Goal: Entertainment & Leisure: Consume media (video, audio)

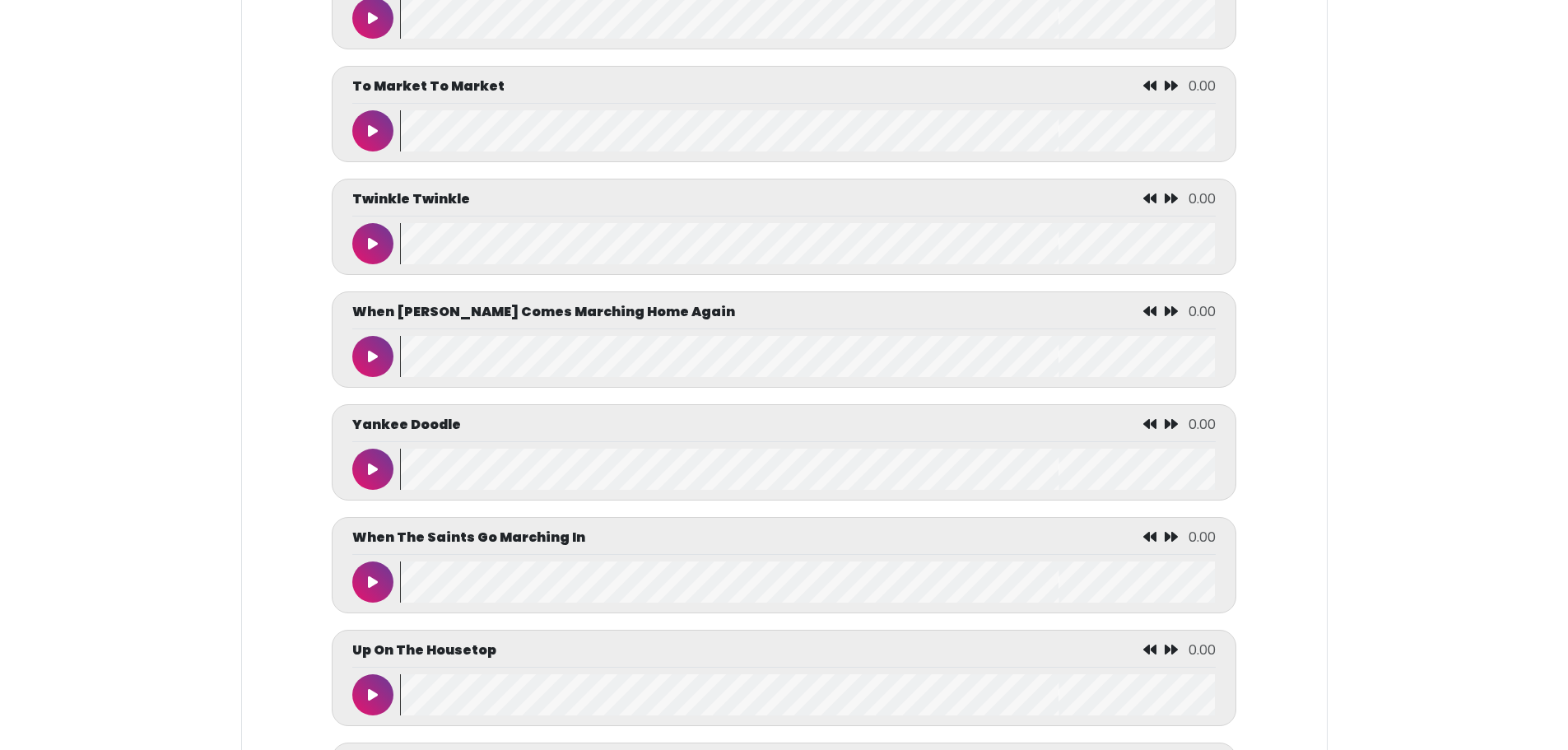
scroll to position [8134, 0]
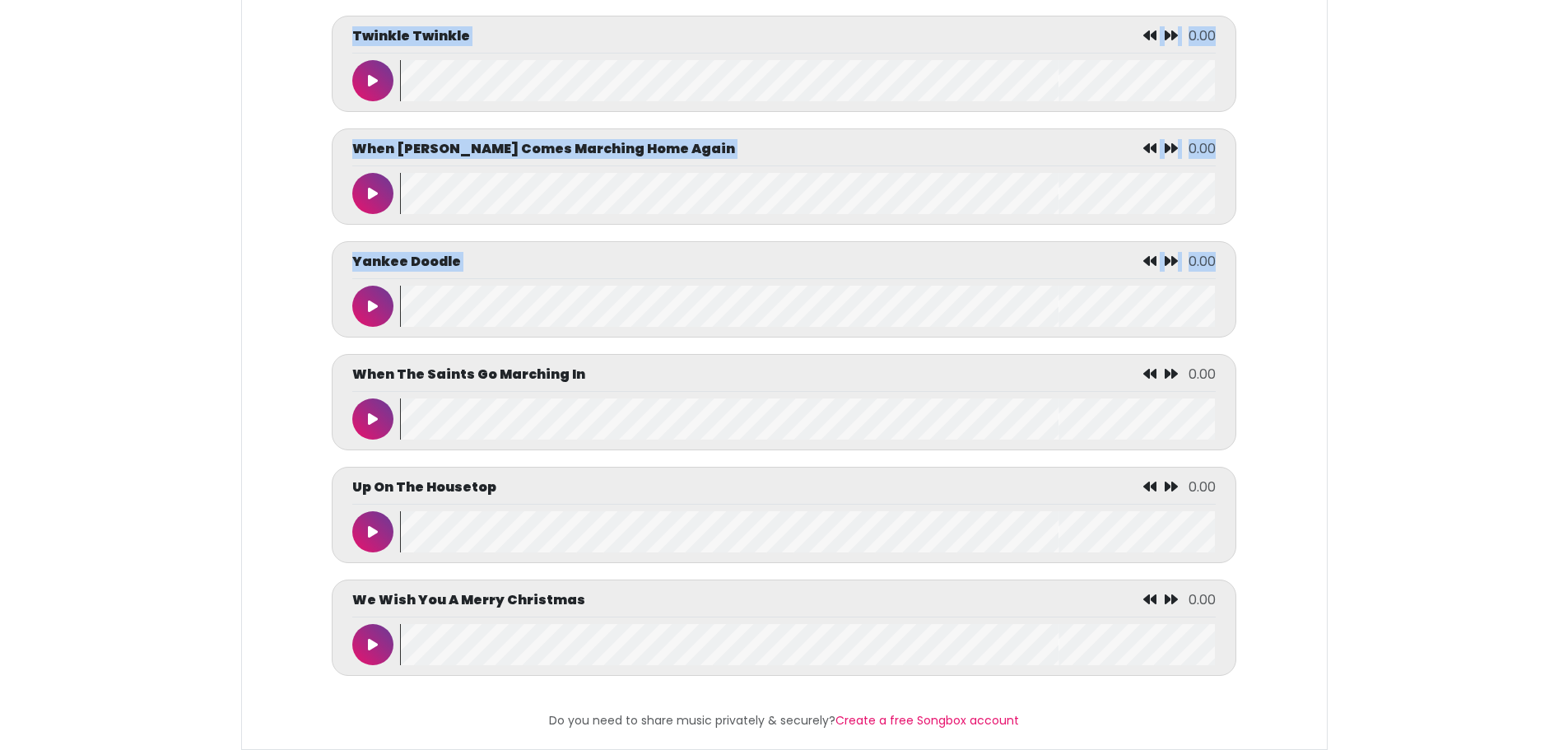
drag, startPoint x: 1567, startPoint y: 695, endPoint x: 1592, endPoint y: 297, distance: 398.8
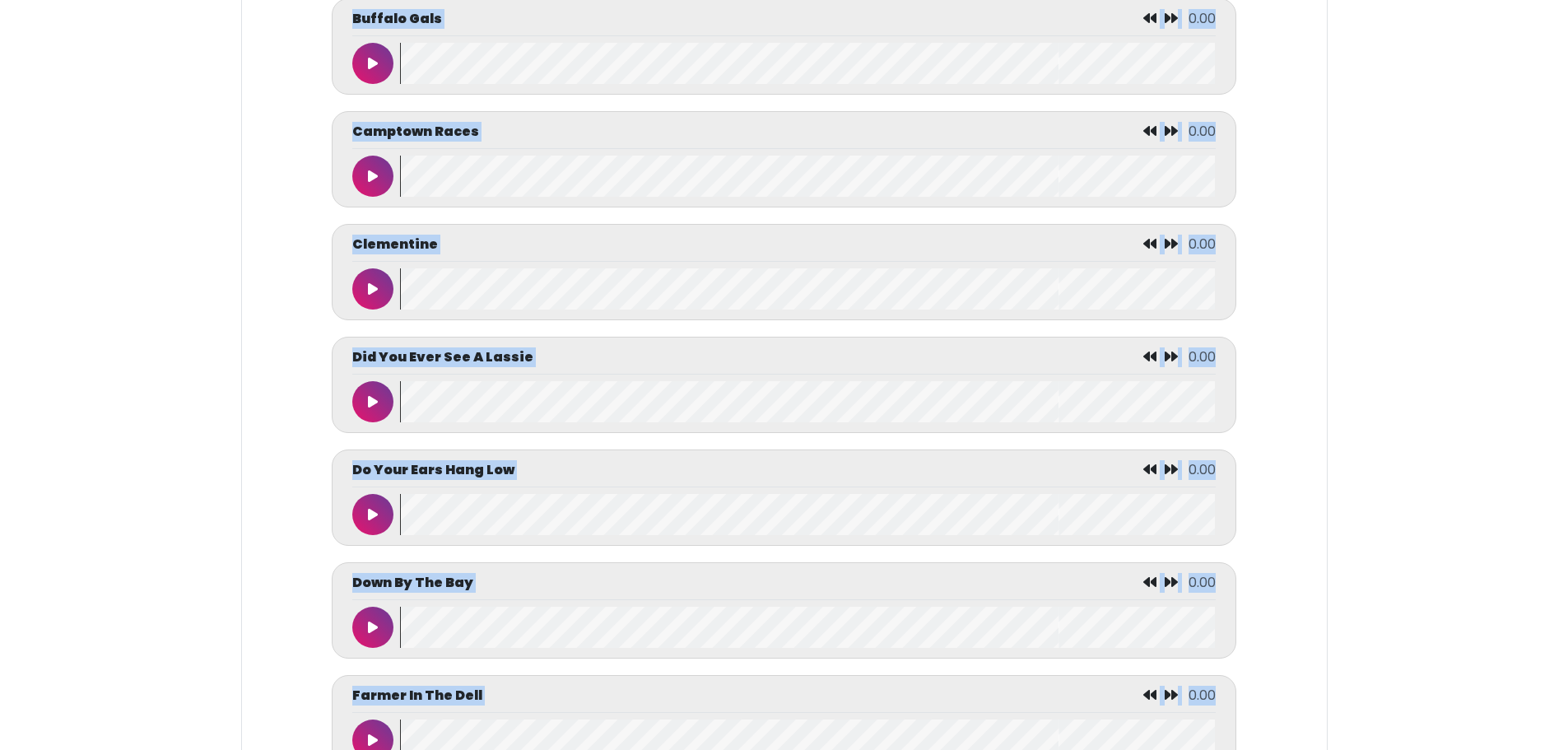
scroll to position [0, 0]
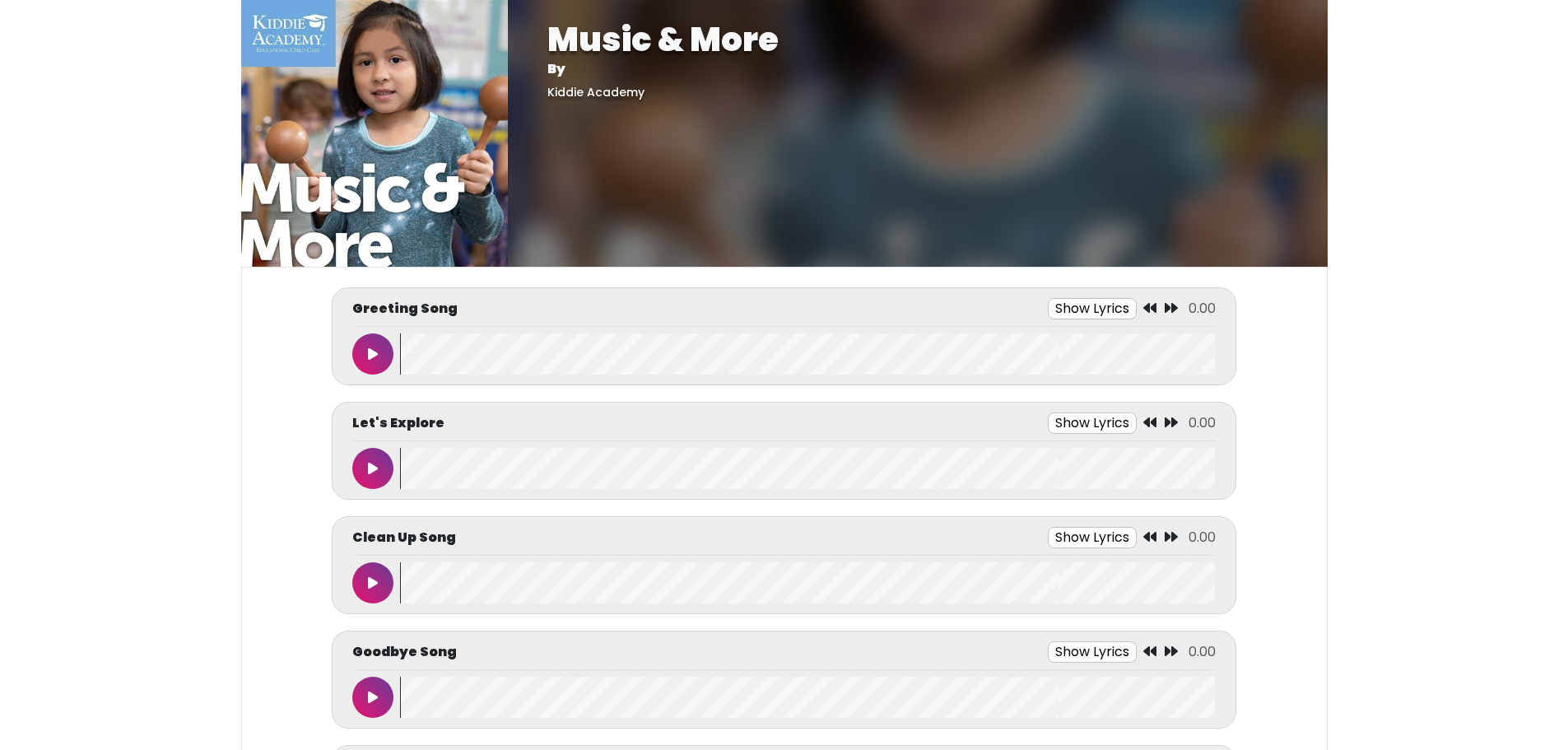
click at [1103, 310] on button "Show Lyrics" at bounding box center [1092, 309] width 89 height 21
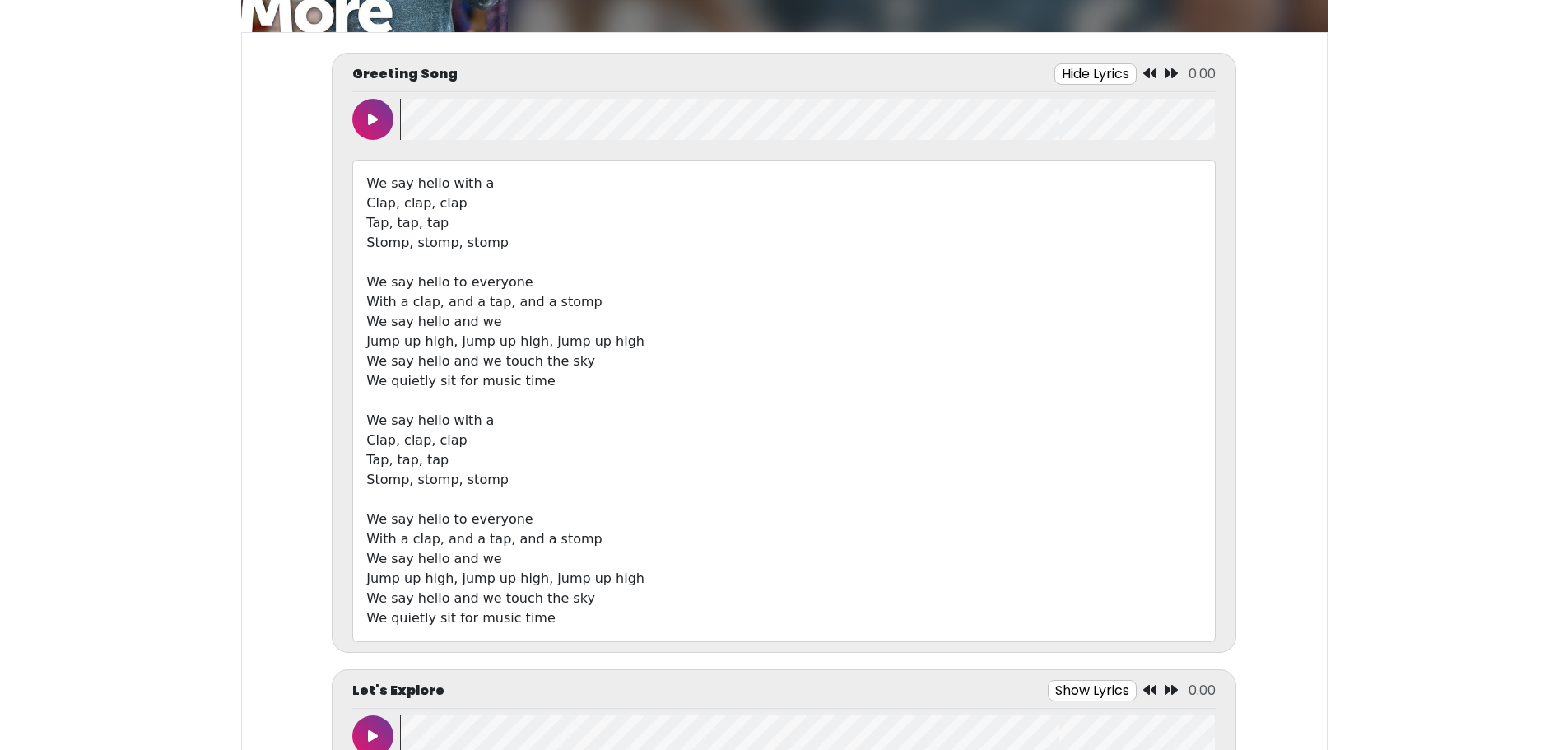
scroll to position [83, 0]
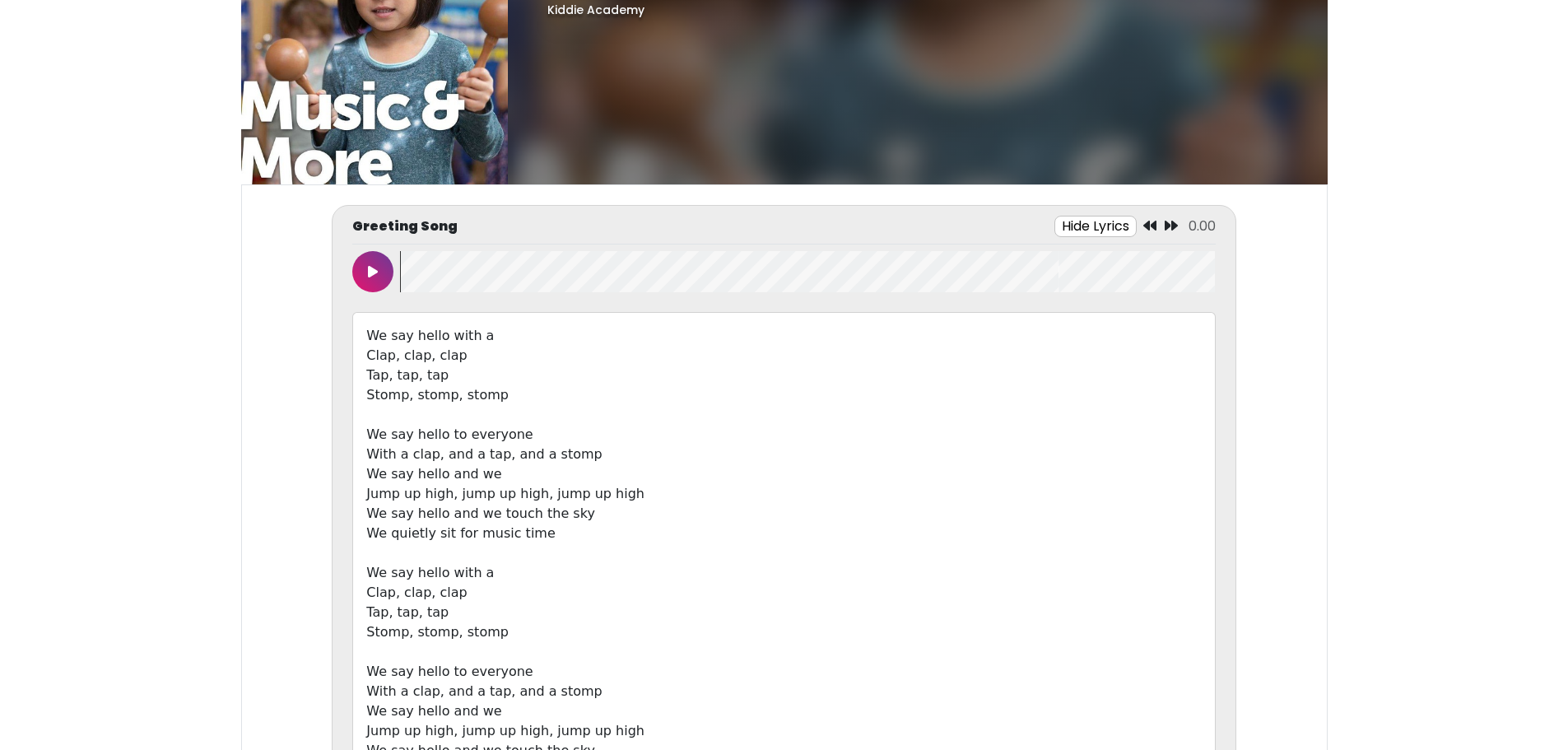
click at [1104, 224] on button "Hide Lyrics" at bounding box center [1095, 226] width 83 height 21
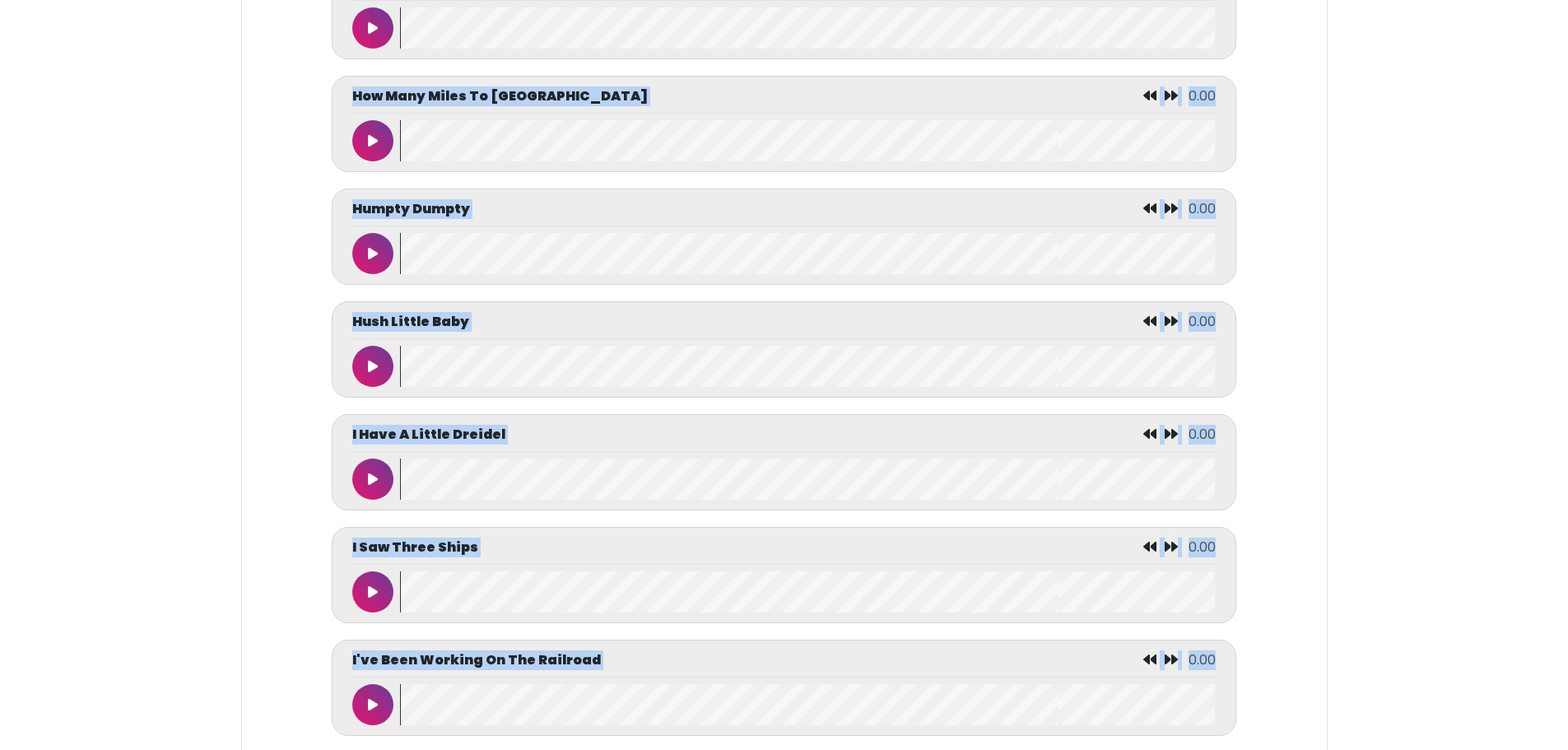
scroll to position [4297, 0]
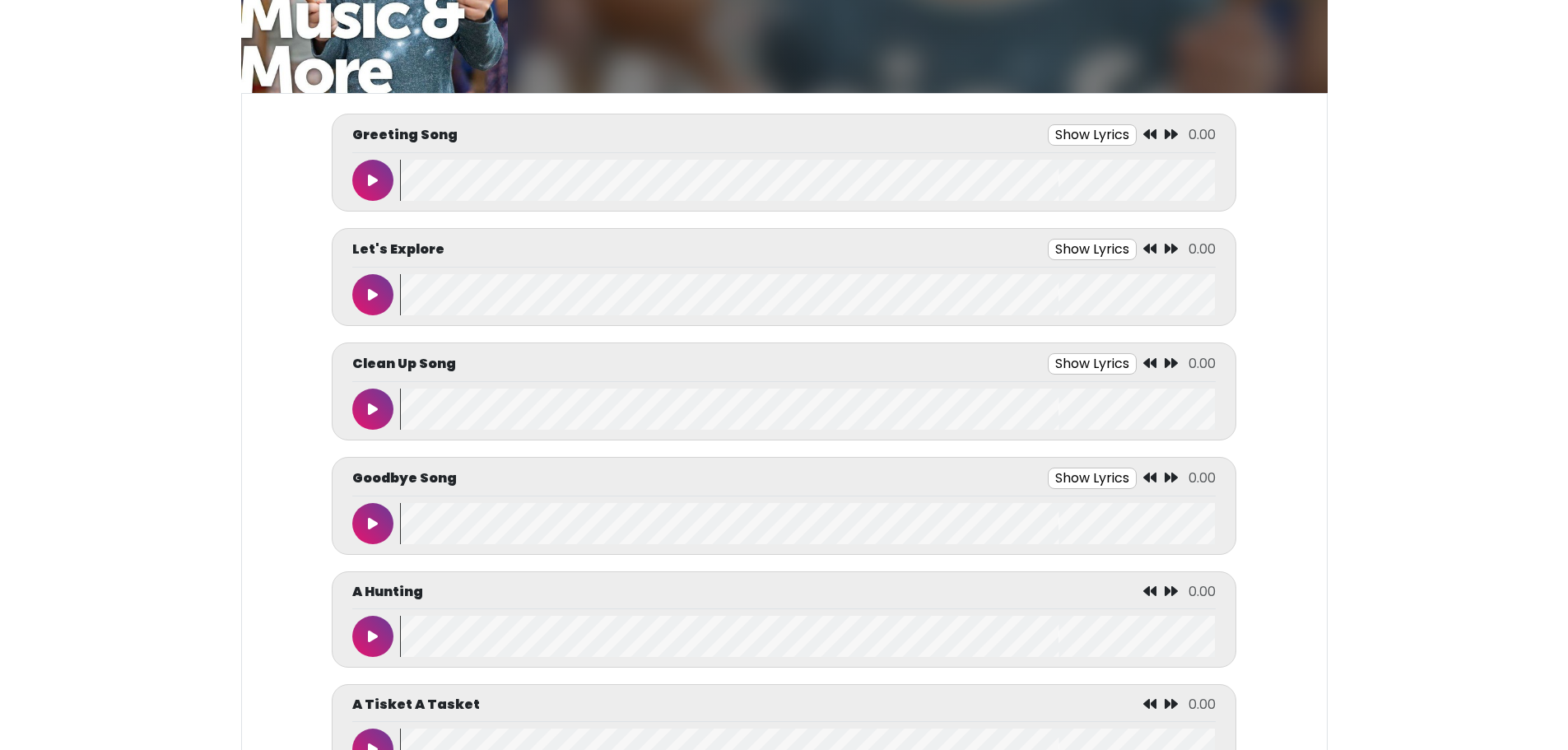
scroll to position [0, 0]
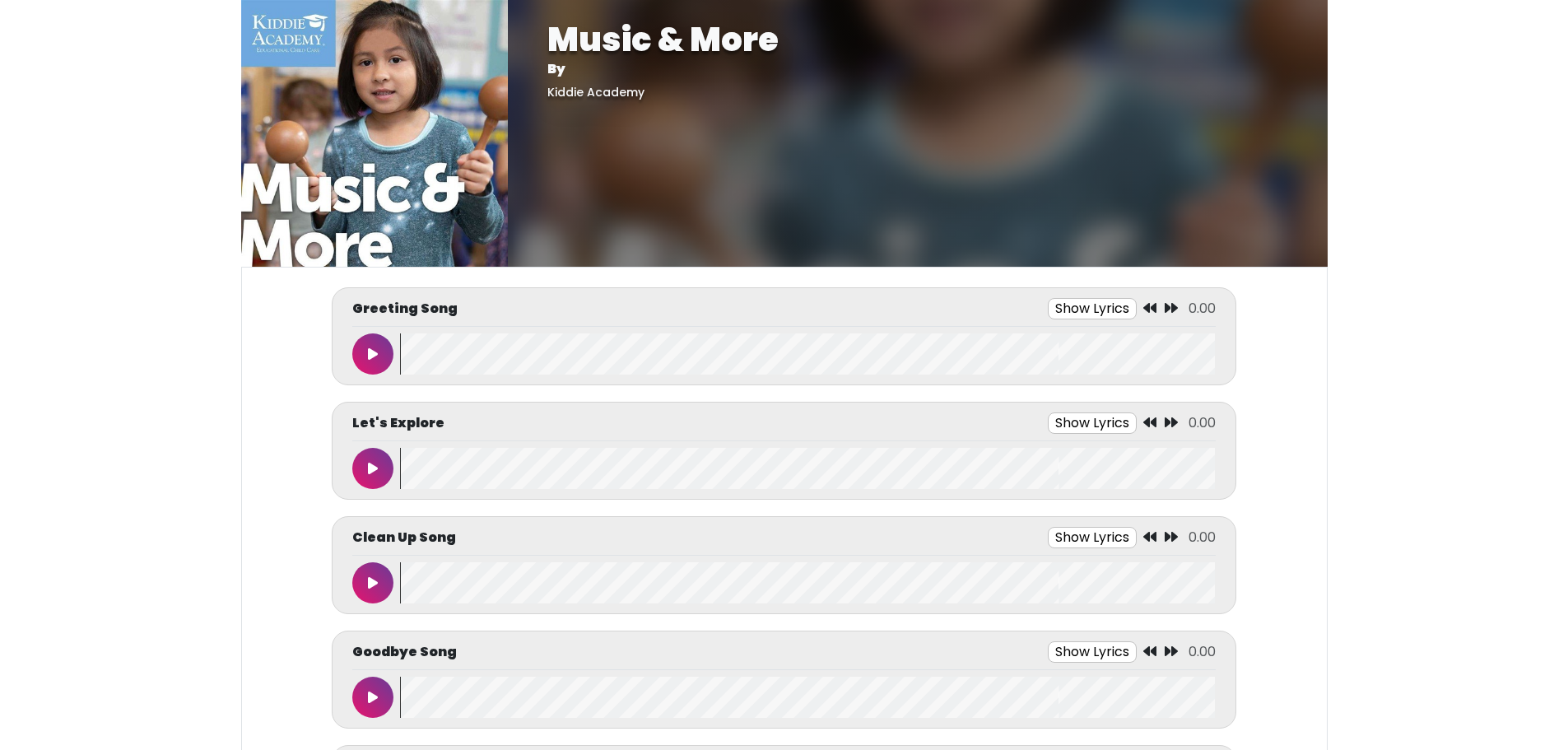
click at [1104, 540] on button "Show Lyrics" at bounding box center [1092, 538] width 89 height 21
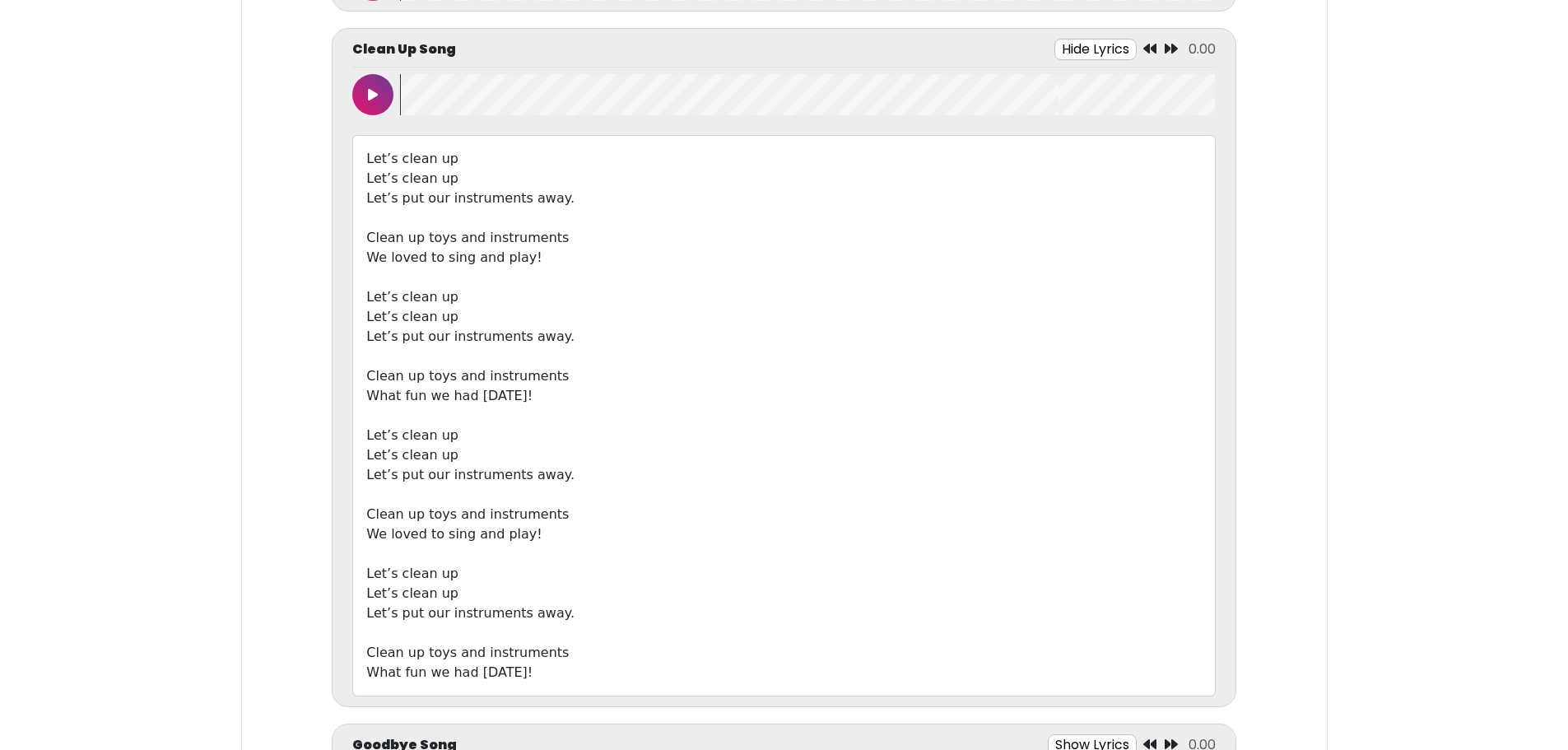
scroll to position [494, 0]
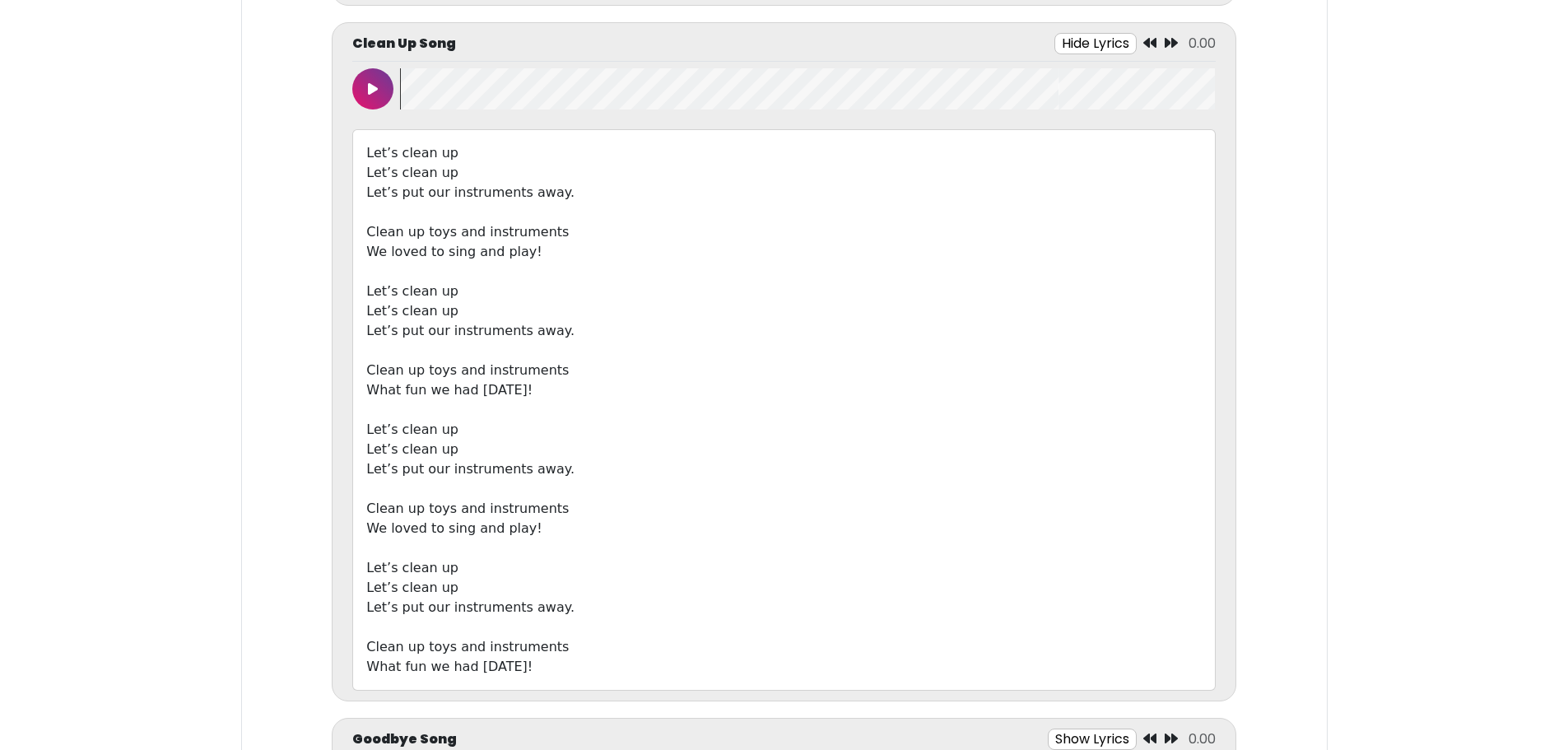
click at [1086, 39] on button "Hide Lyrics" at bounding box center [1095, 43] width 83 height 21
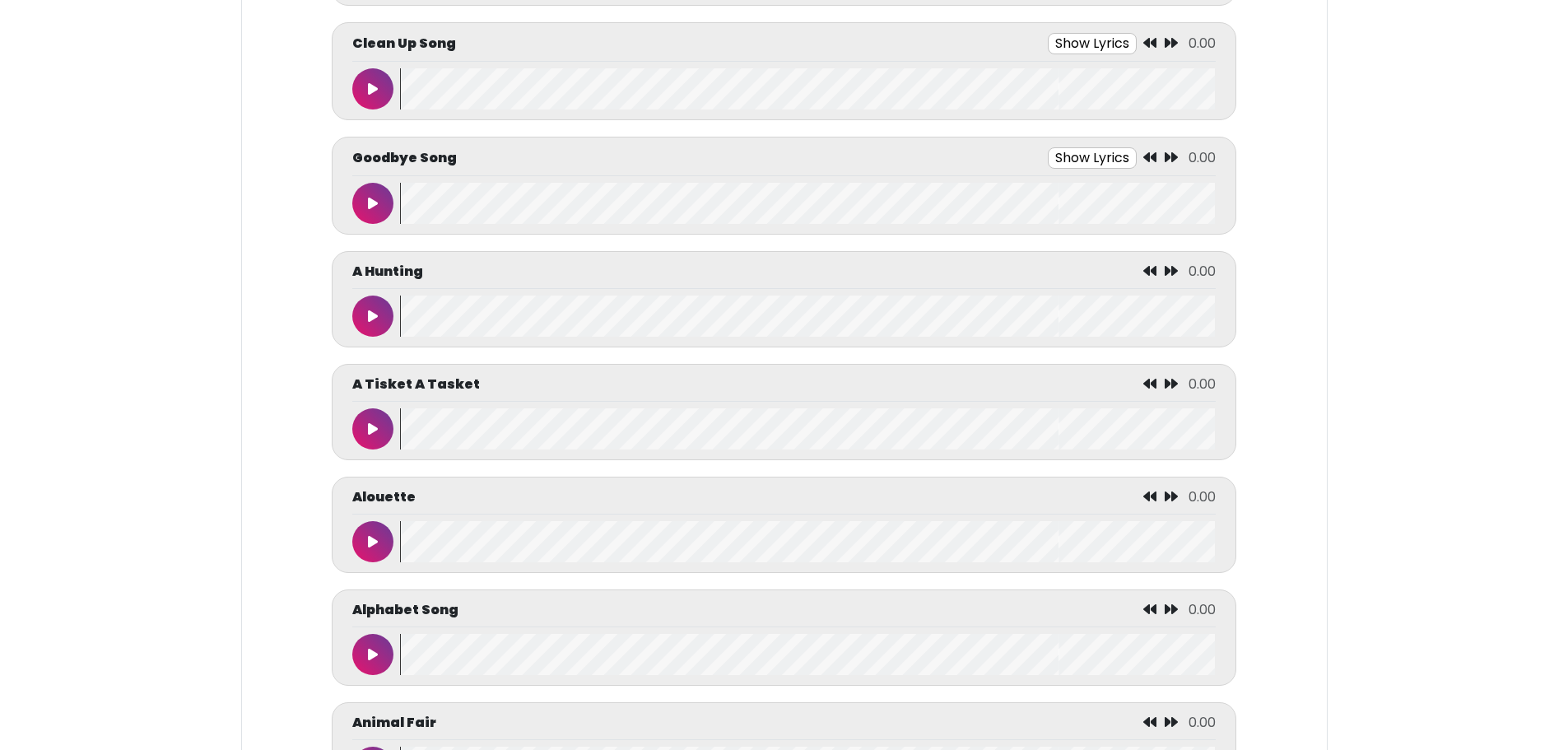
scroll to position [0, 0]
